Goal: Understand process/instructions: Learn how to perform a task or action

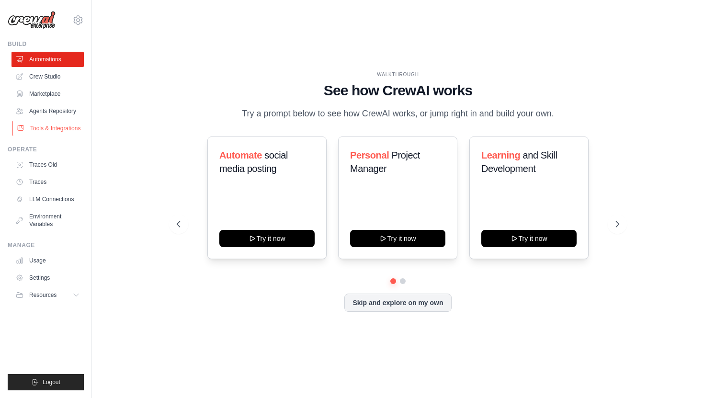
click at [61, 130] on link "Tools & Integrations" at bounding box center [48, 128] width 72 height 15
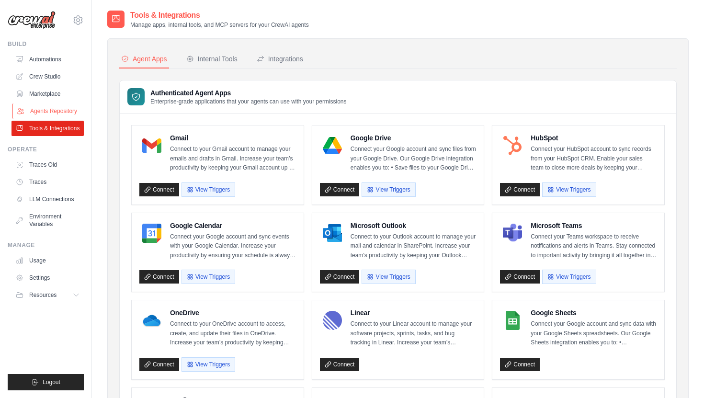
click at [54, 115] on link "Agents Repository" at bounding box center [48, 110] width 72 height 15
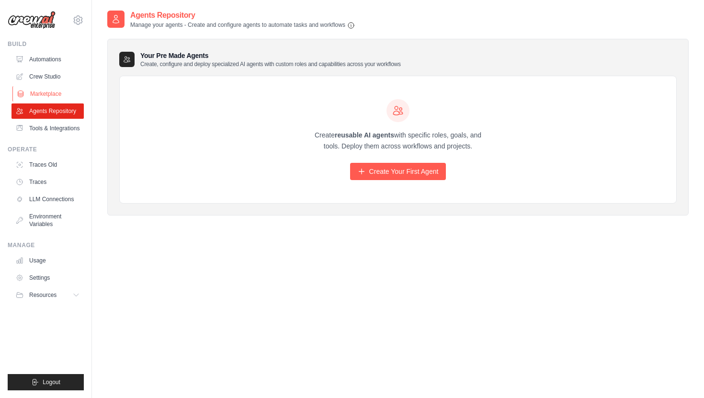
click at [39, 90] on link "Marketplace" at bounding box center [48, 93] width 72 height 15
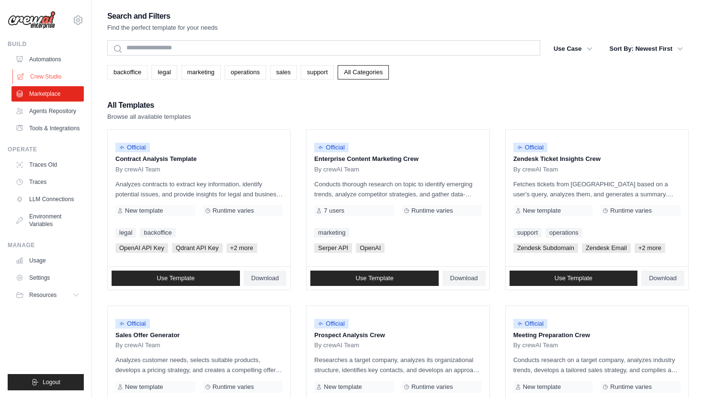
click at [42, 79] on link "Crew Studio" at bounding box center [48, 76] width 72 height 15
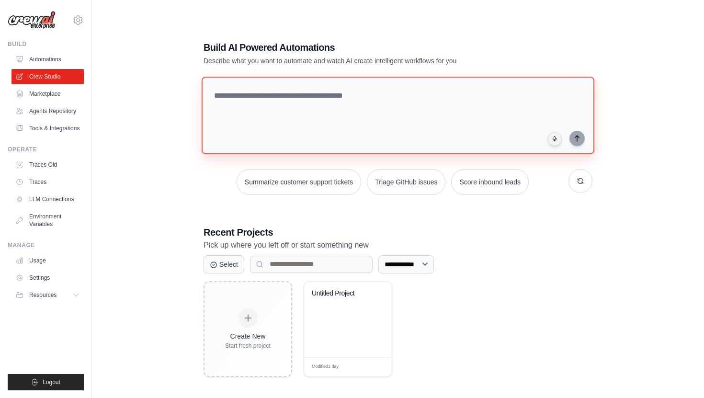
click at [303, 114] on textarea at bounding box center [397, 116] width 392 height 78
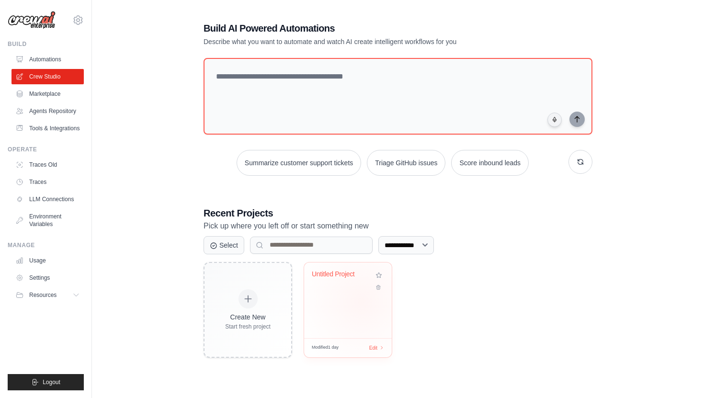
click at [361, 301] on div "Untitled Project" at bounding box center [348, 300] width 88 height 76
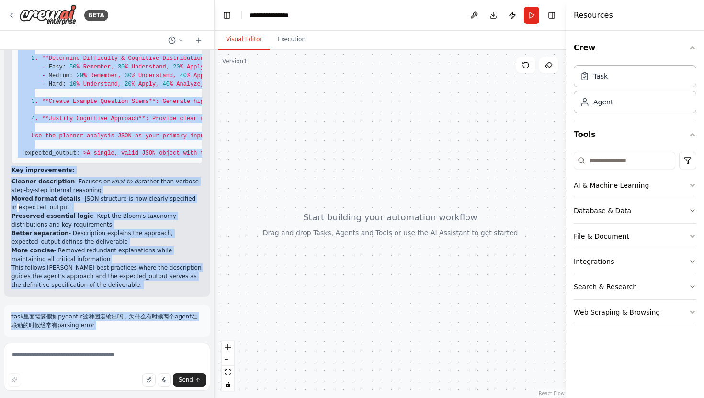
scroll to position [1115, 0]
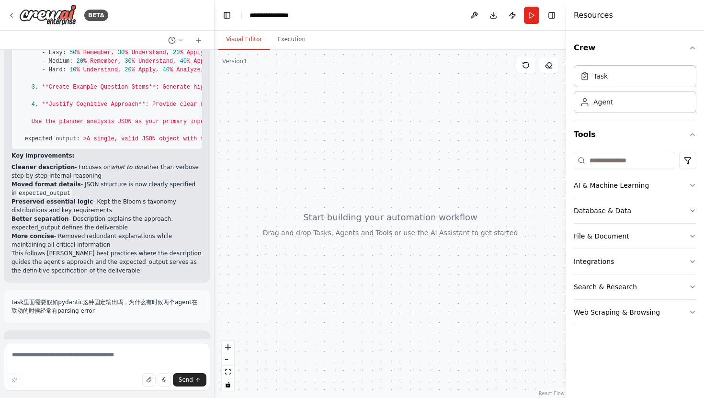
drag, startPoint x: 14, startPoint y: 103, endPoint x: 181, endPoint y: 143, distance: 172.3
copy code "**Input:** Planner analysis results (JSON) **Mandatory Reasoning Process:** **S…"
